Goal: Task Accomplishment & Management: Use online tool/utility

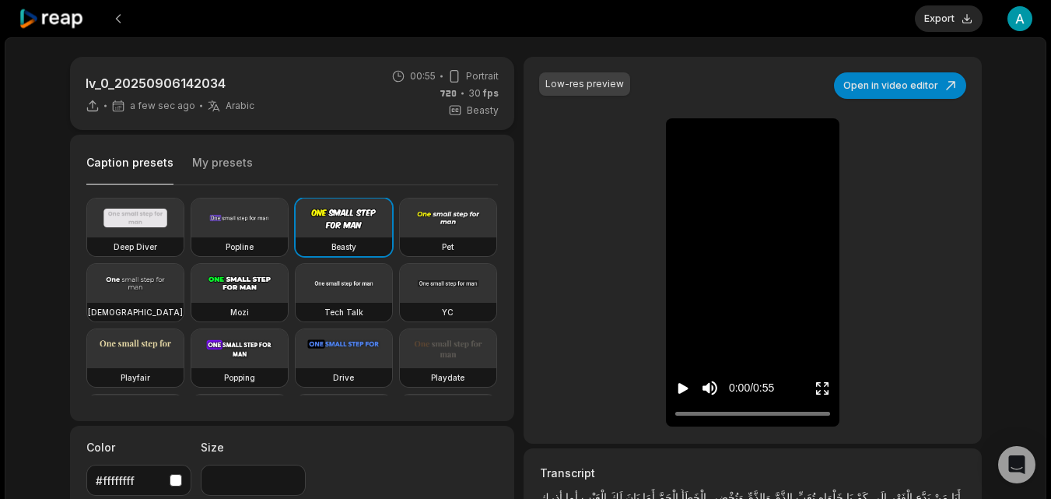
click at [683, 384] on icon "Play video" at bounding box center [684, 388] width 10 height 11
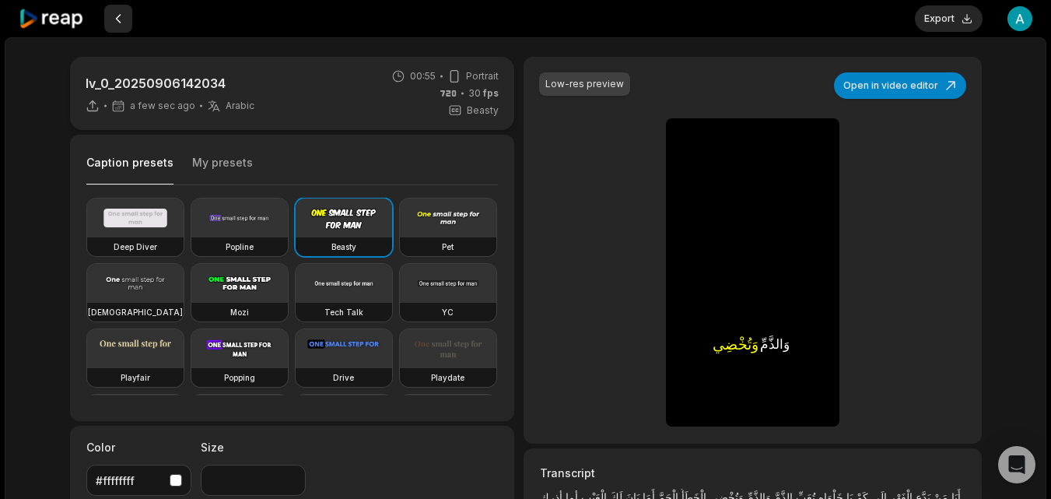
click at [119, 16] on button at bounding box center [118, 19] width 28 height 28
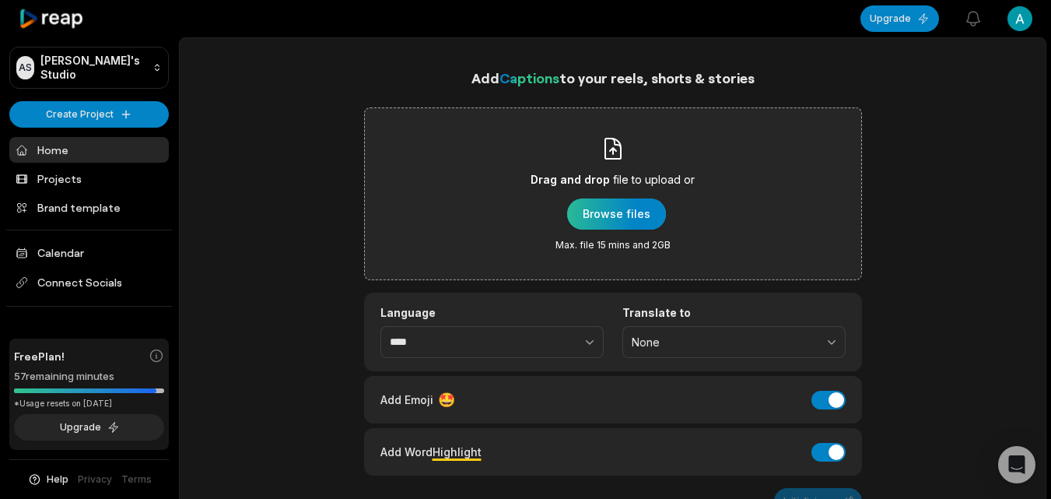
click at [633, 208] on div "button" at bounding box center [616, 213] width 99 height 31
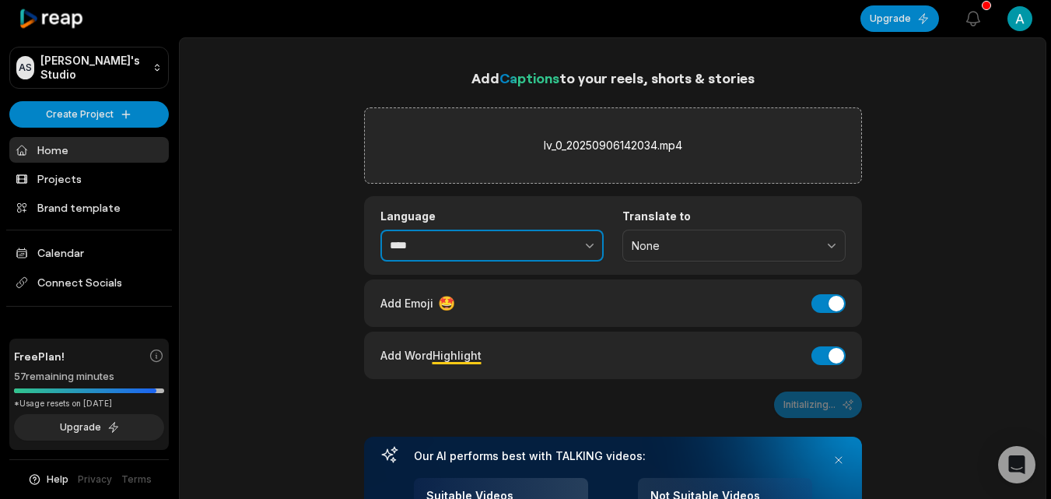
click at [563, 246] on button "button" at bounding box center [556, 246] width 96 height 33
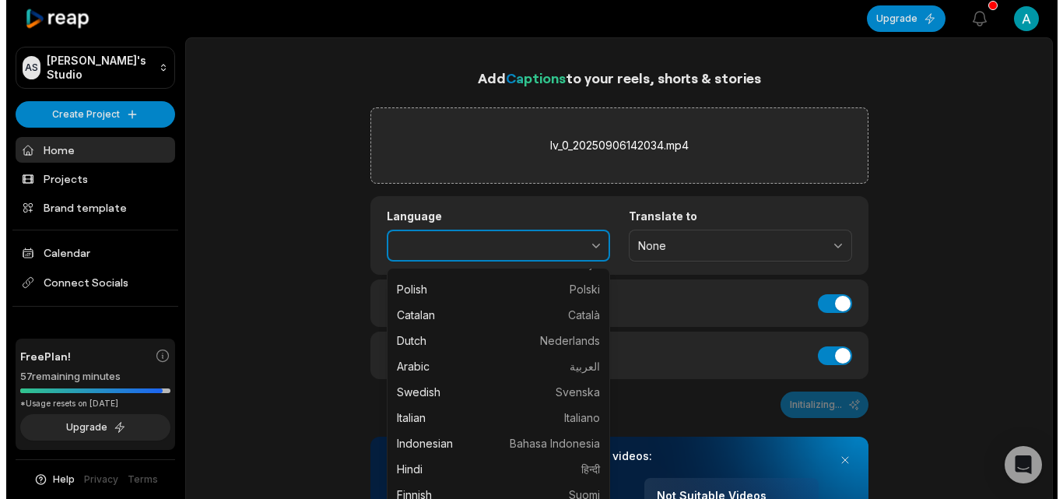
scroll to position [279, 0]
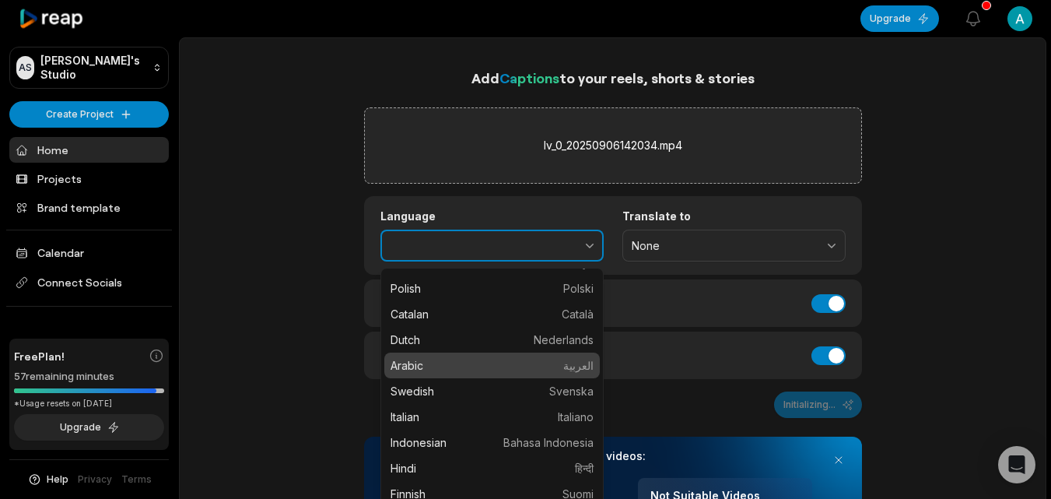
type input "******"
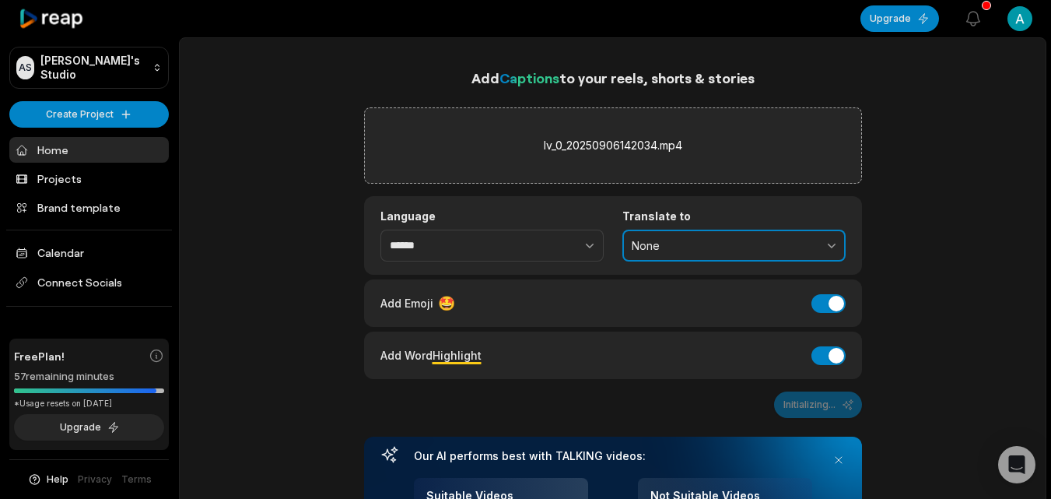
click at [739, 237] on button "None" at bounding box center [734, 246] width 223 height 33
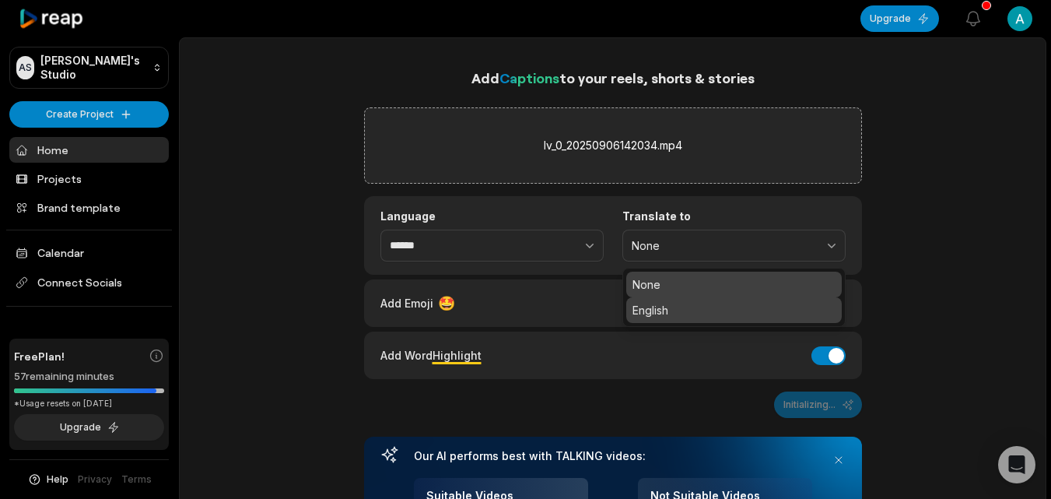
click at [718, 301] on div "English" at bounding box center [734, 310] width 216 height 26
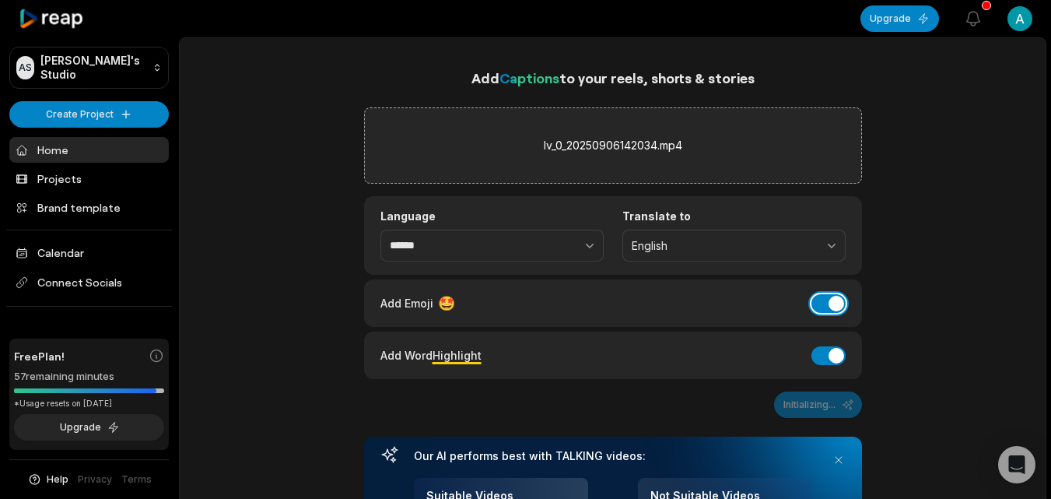
click at [825, 302] on button "Add Emoji" at bounding box center [829, 303] width 34 height 19
click at [822, 353] on button "Add Word Highlight" at bounding box center [829, 355] width 34 height 19
click at [793, 405] on button "Generate Captions" at bounding box center [800, 404] width 123 height 26
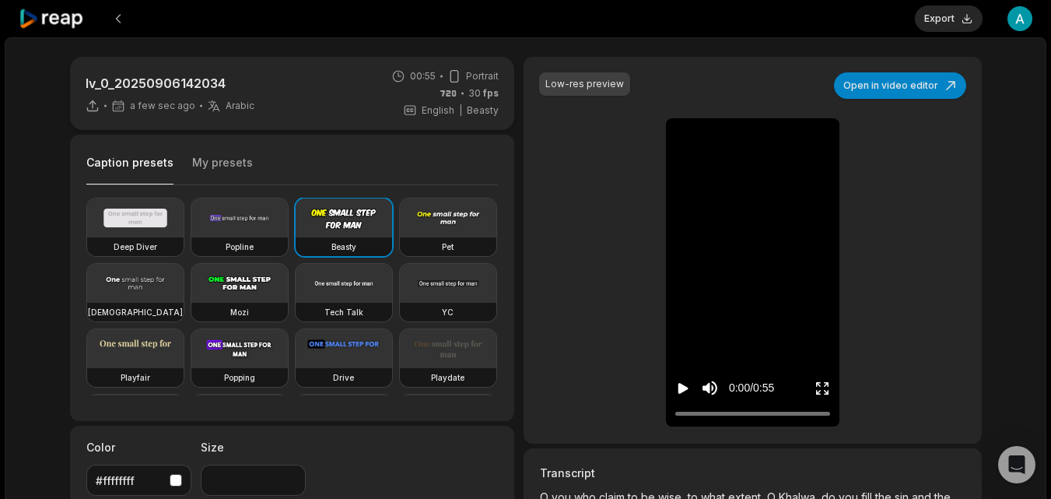
click at [684, 384] on icon "Play video" at bounding box center [683, 389] width 16 height 16
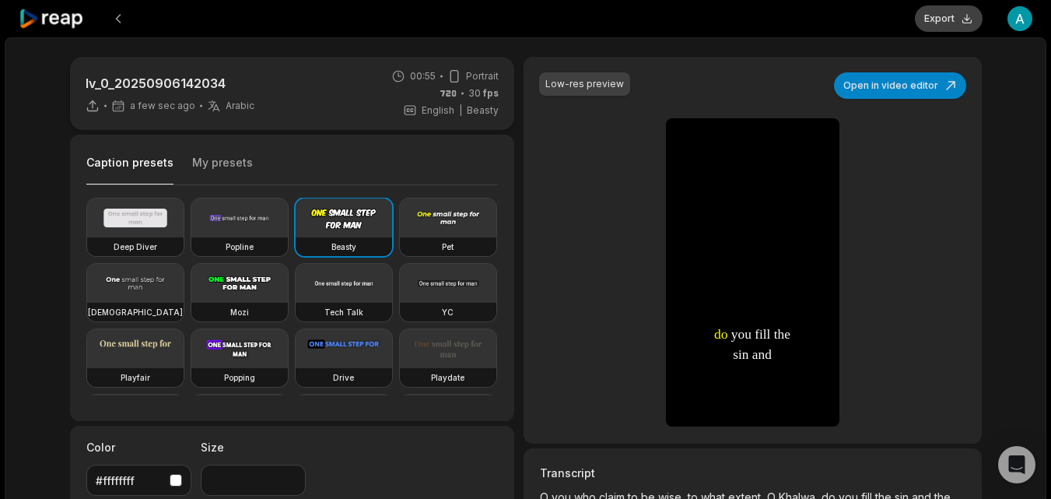
click at [943, 19] on button "Export" at bounding box center [949, 18] width 68 height 26
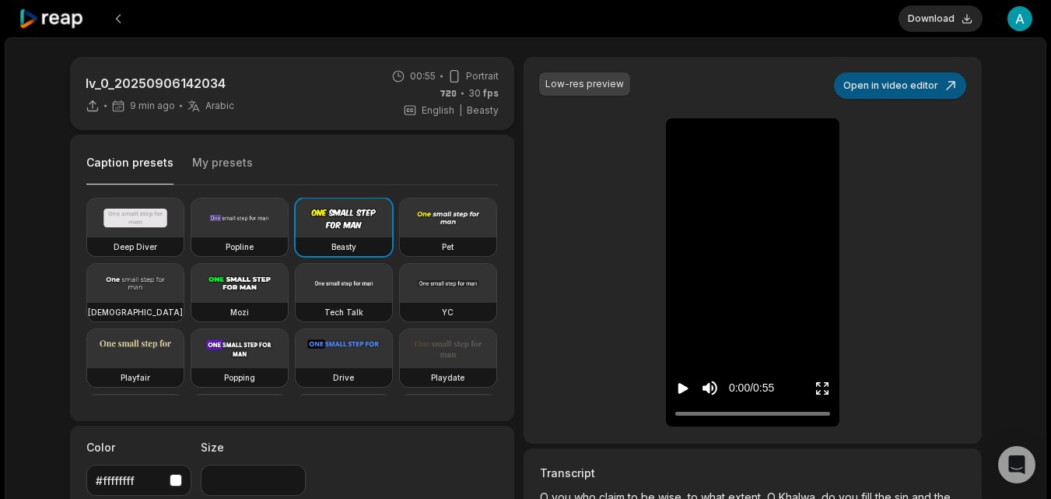
click at [844, 96] on button "Open in video editor" at bounding box center [900, 85] width 132 height 26
